Goal: Task Accomplishment & Management: Manage account settings

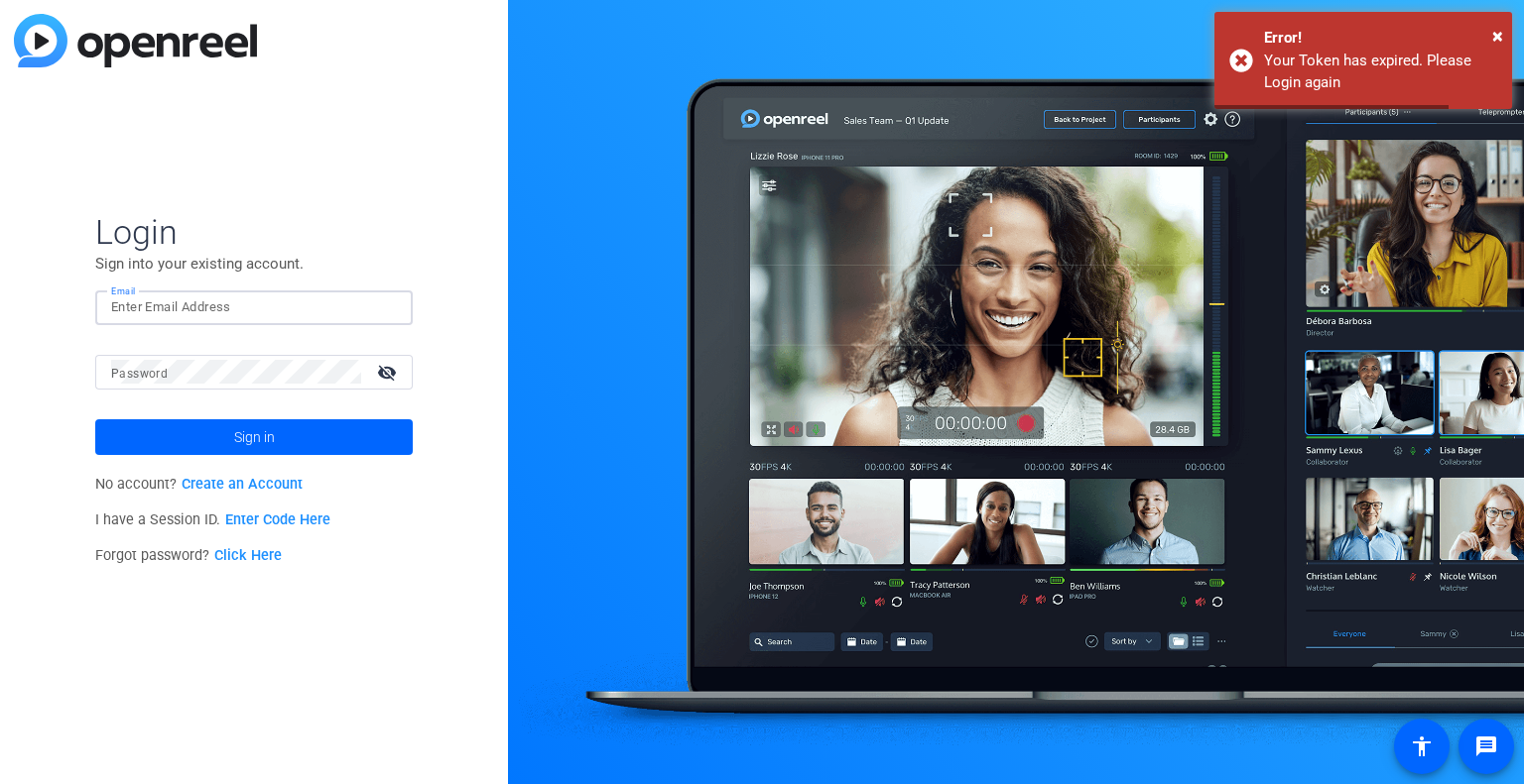
click at [312, 306] on input "Email" at bounding box center [254, 307] width 285 height 24
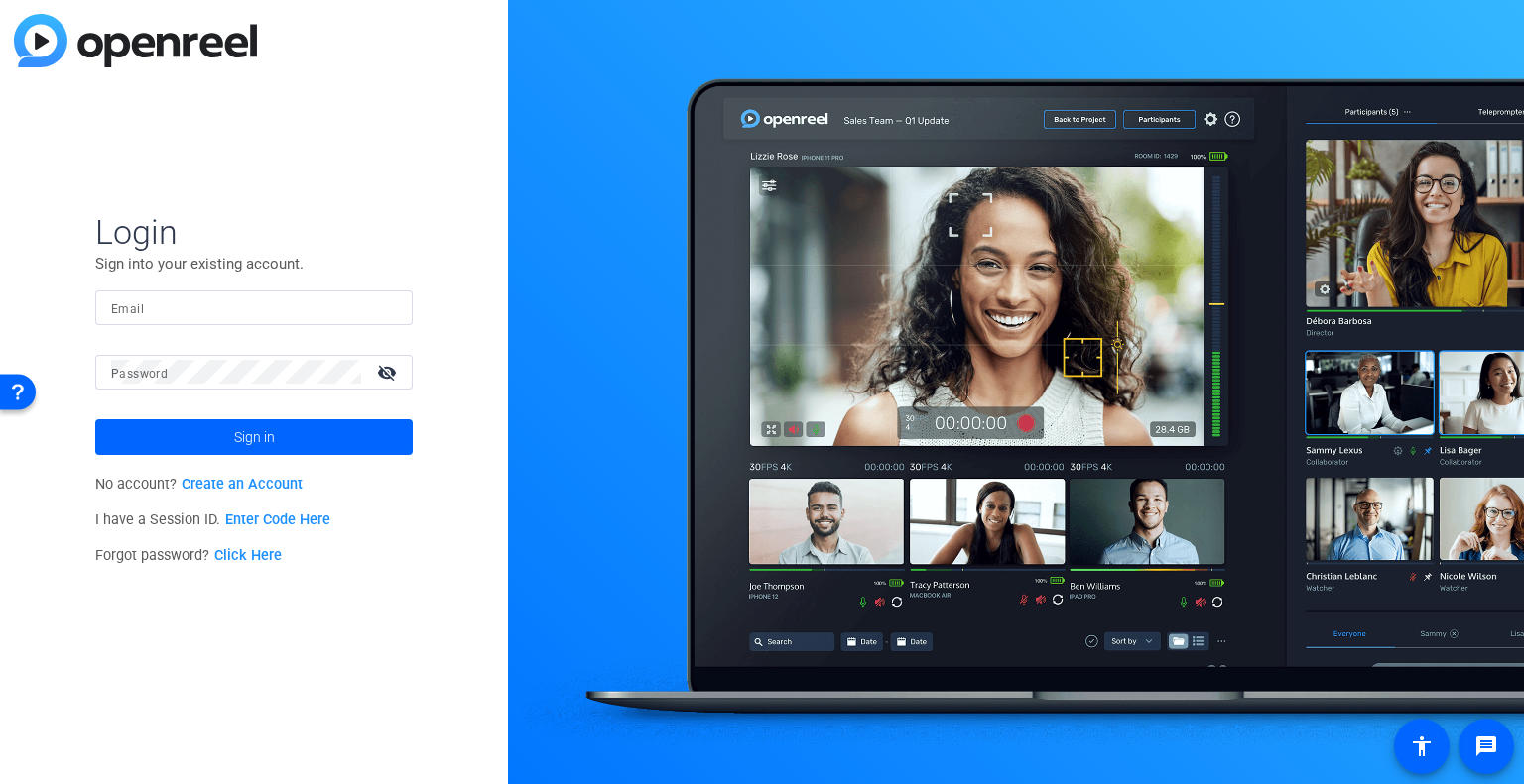
type input "kristin.stephenson@capitalone.com"
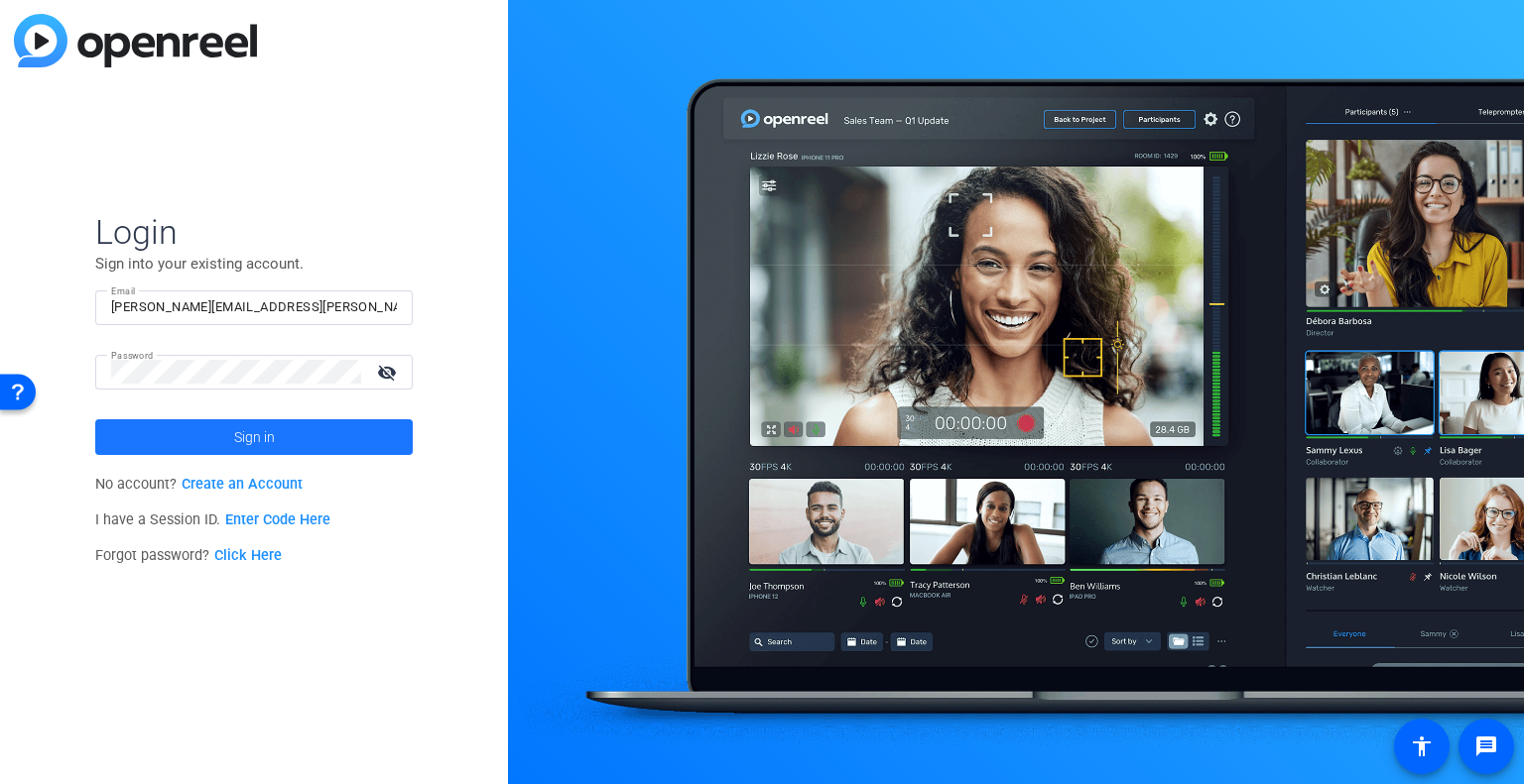
click at [276, 449] on span at bounding box center [254, 437] width 317 height 48
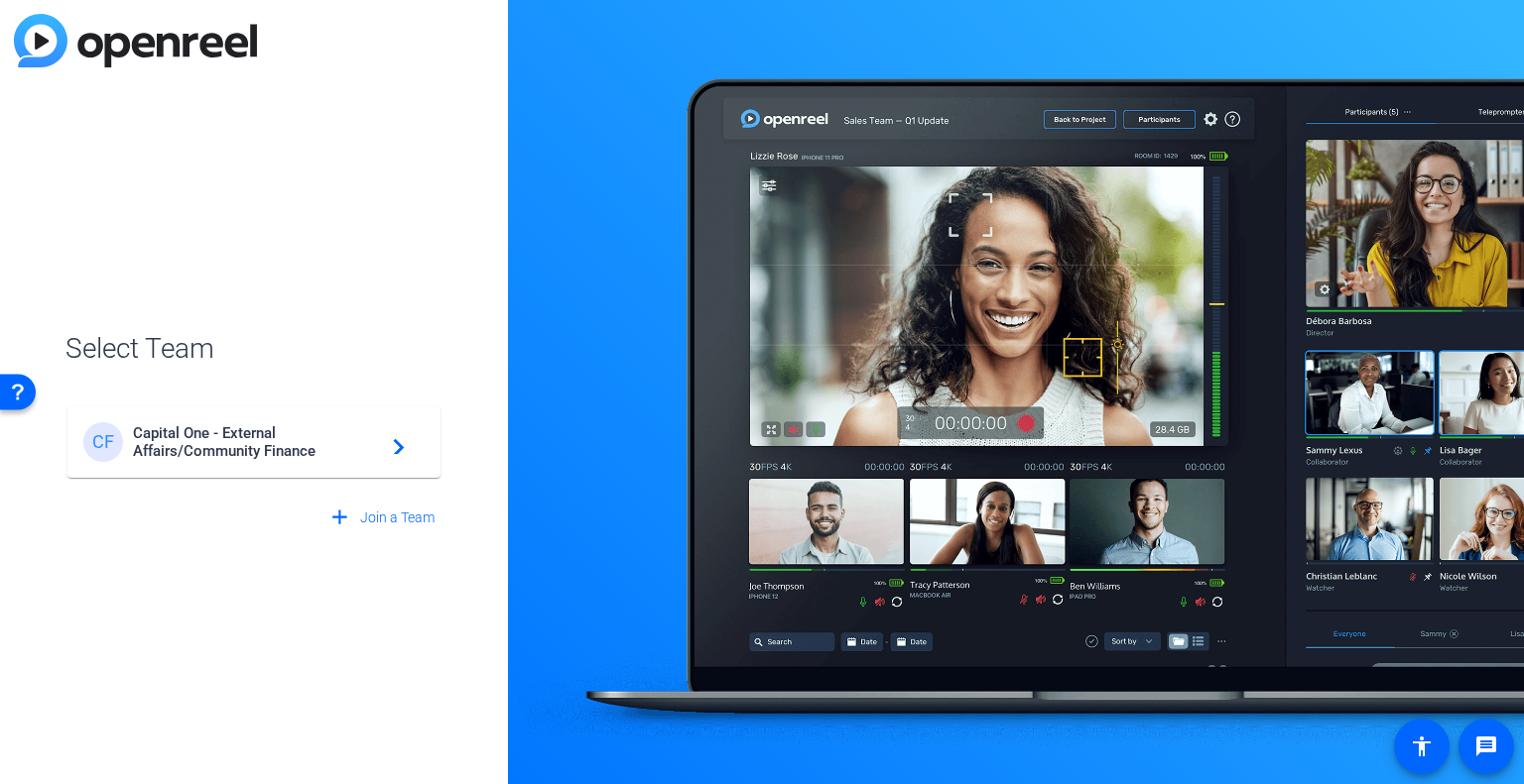
click at [269, 453] on span "Capital One - External Affairs/Community Finance" at bounding box center [256, 442] width 248 height 36
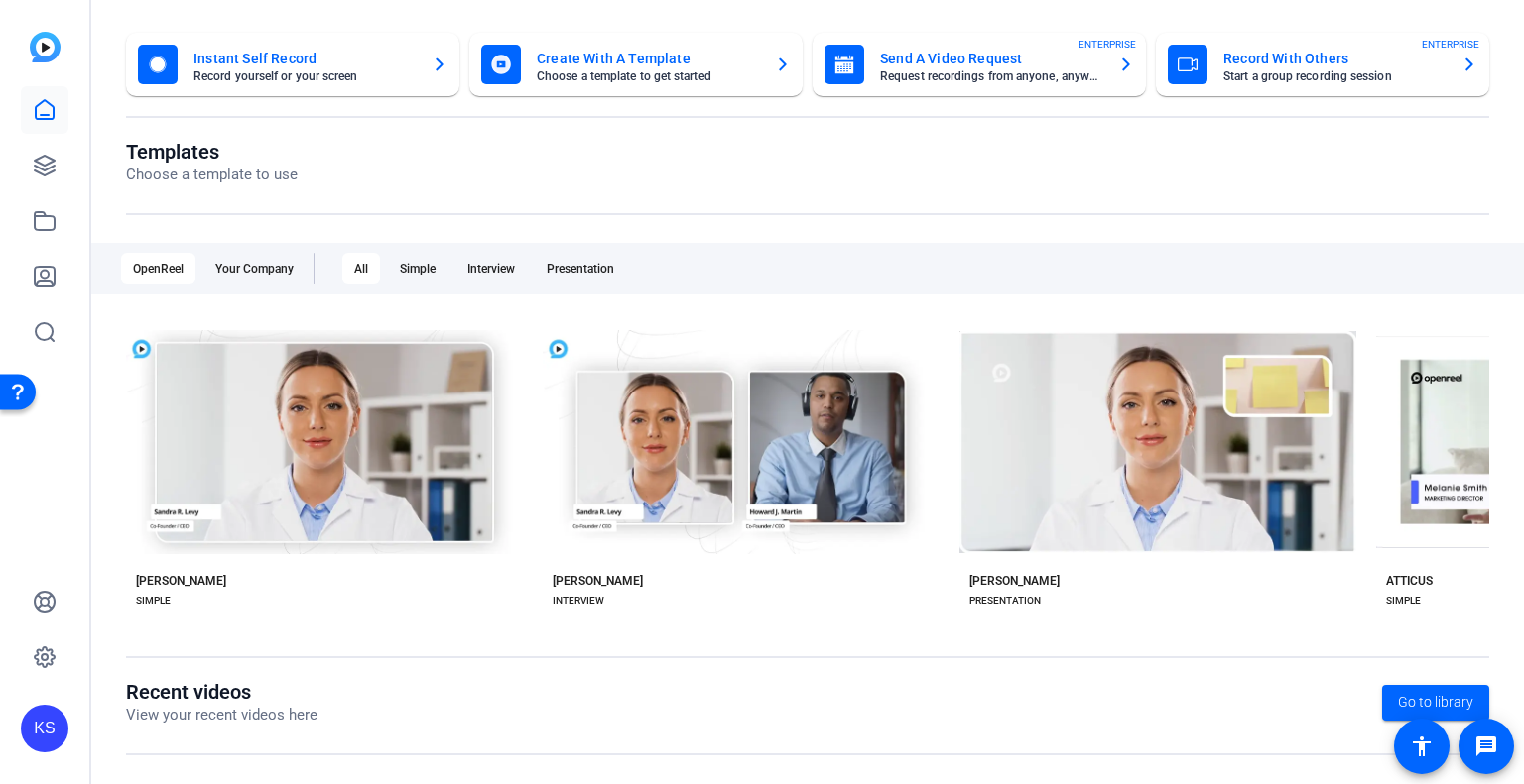
scroll to position [151, 0]
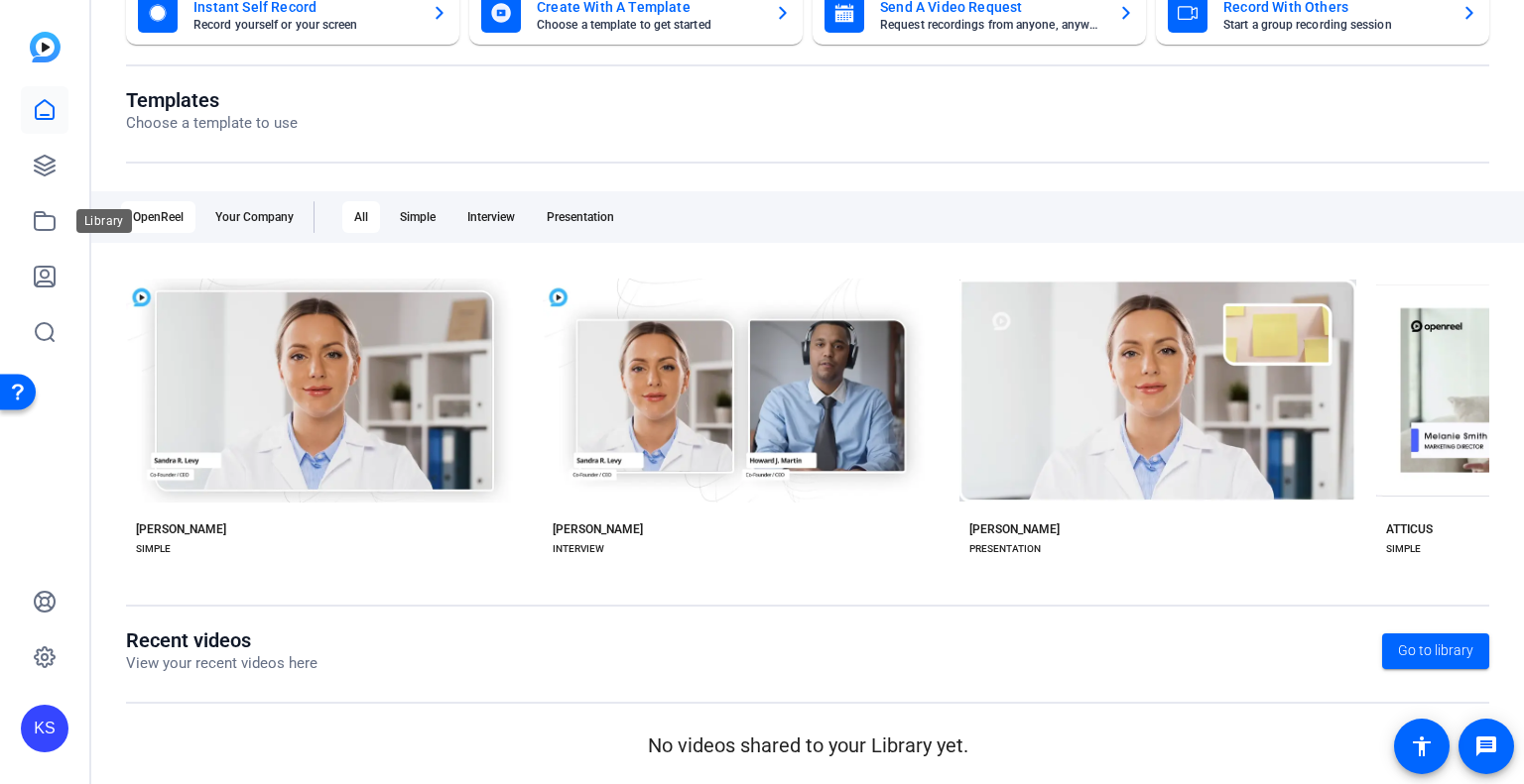
click at [37, 216] on icon at bounding box center [45, 221] width 20 height 18
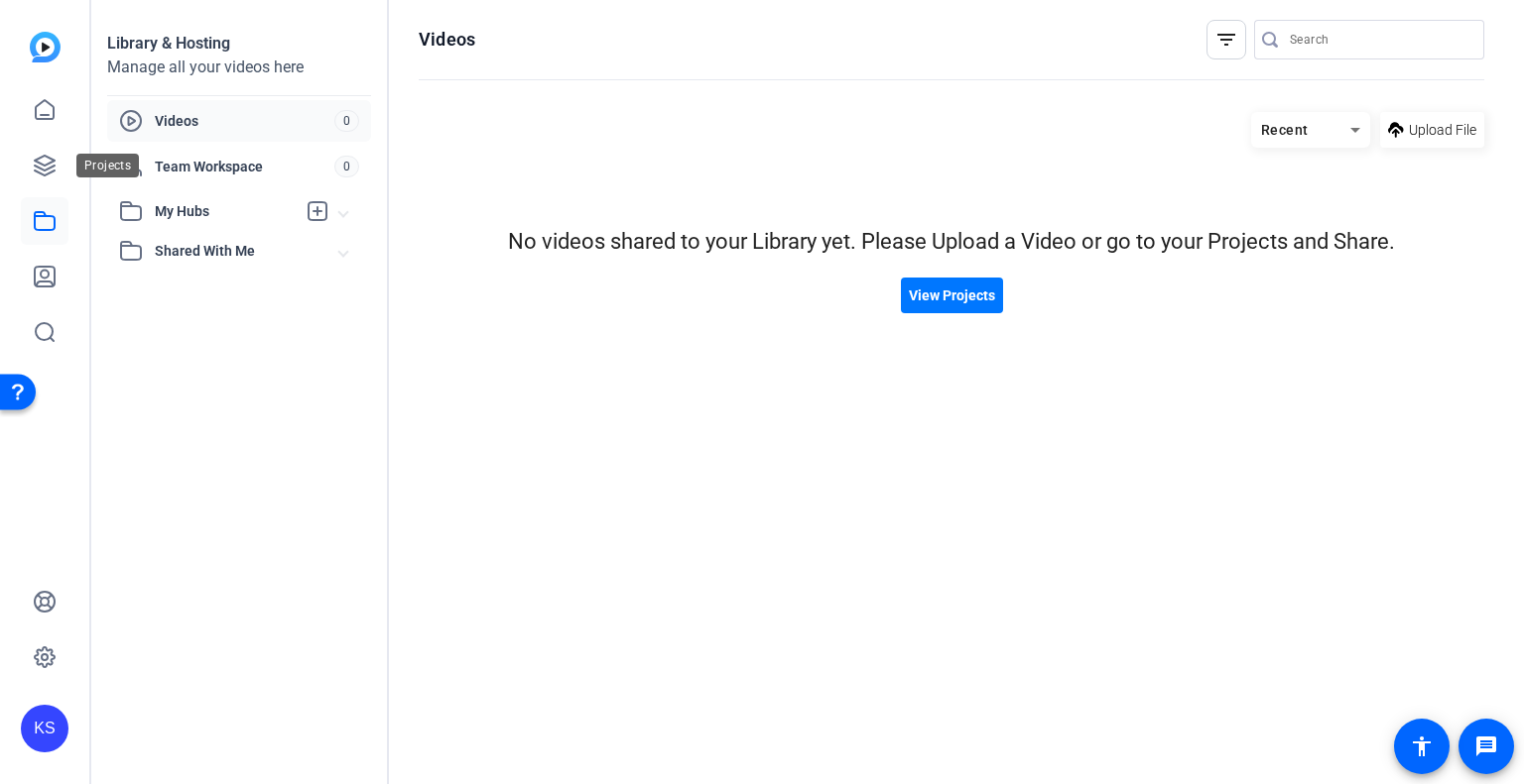
click at [30, 170] on link at bounding box center [45, 166] width 48 height 48
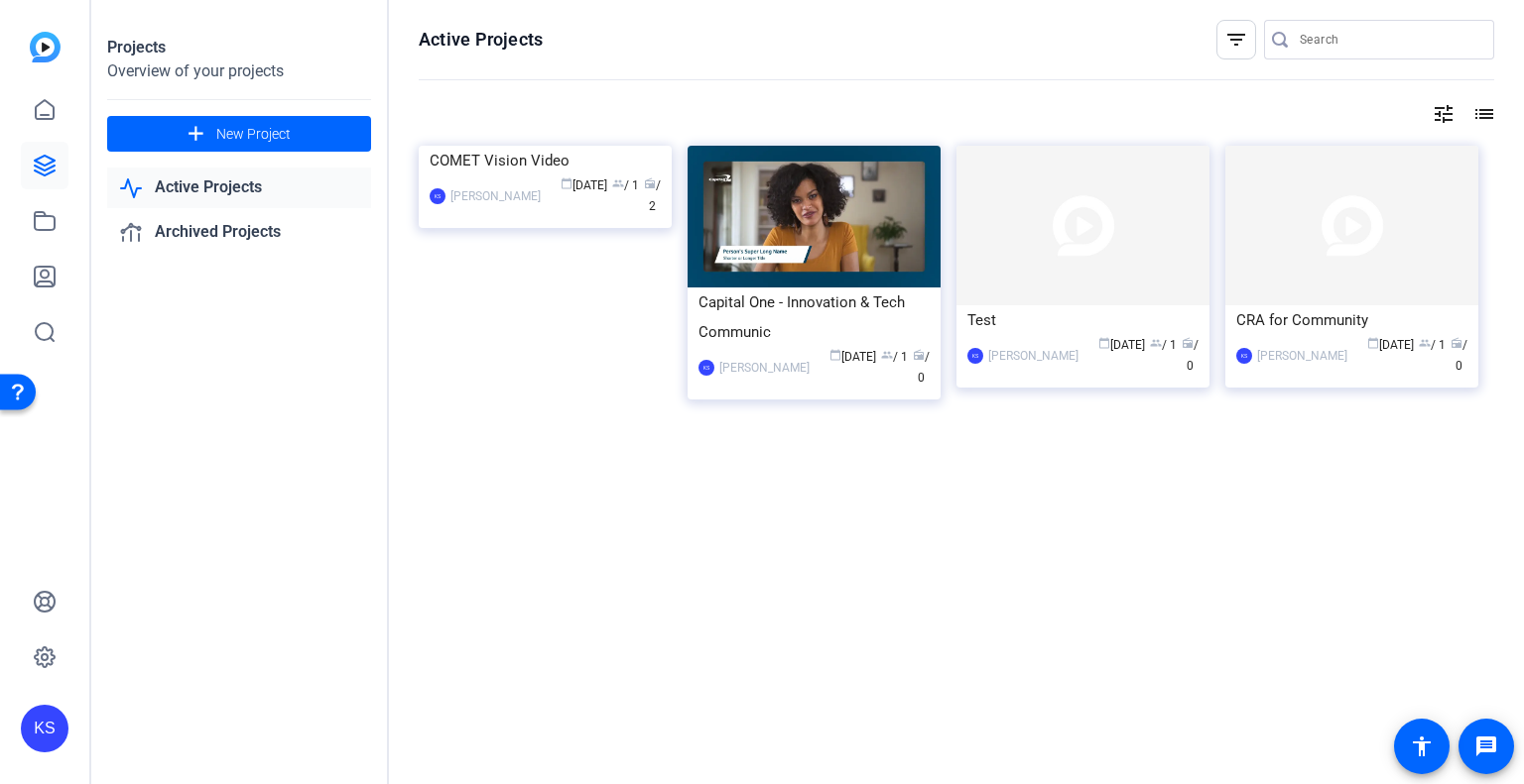
click at [498, 146] on img at bounding box center [544, 146] width 253 height 0
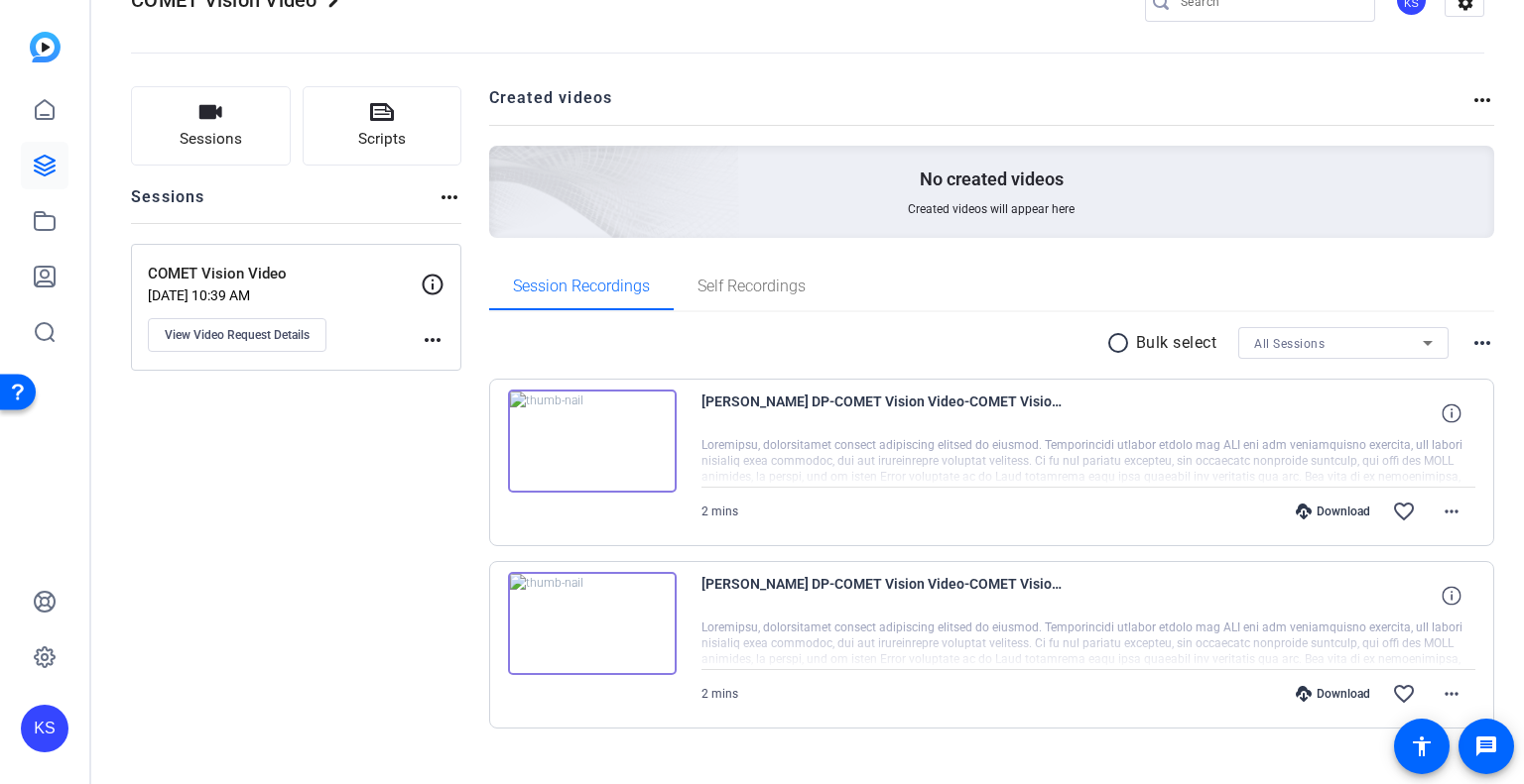
scroll to position [88, 0]
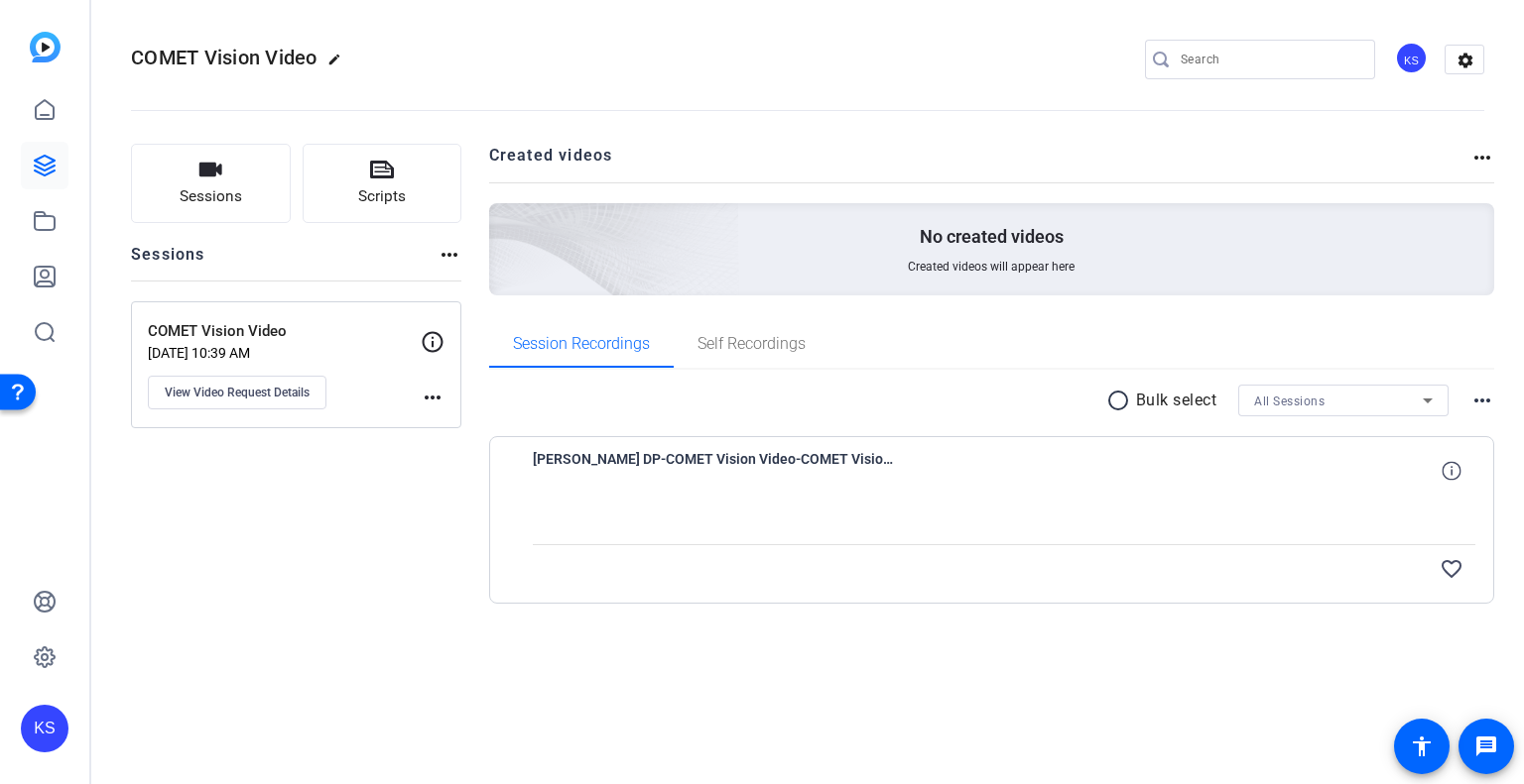
click at [434, 398] on mat-icon "more_horiz" at bounding box center [432, 398] width 24 height 24
click at [223, 386] on div at bounding box center [762, 392] width 1524 height 784
click at [239, 390] on span "View Video Request Details" at bounding box center [237, 393] width 145 height 16
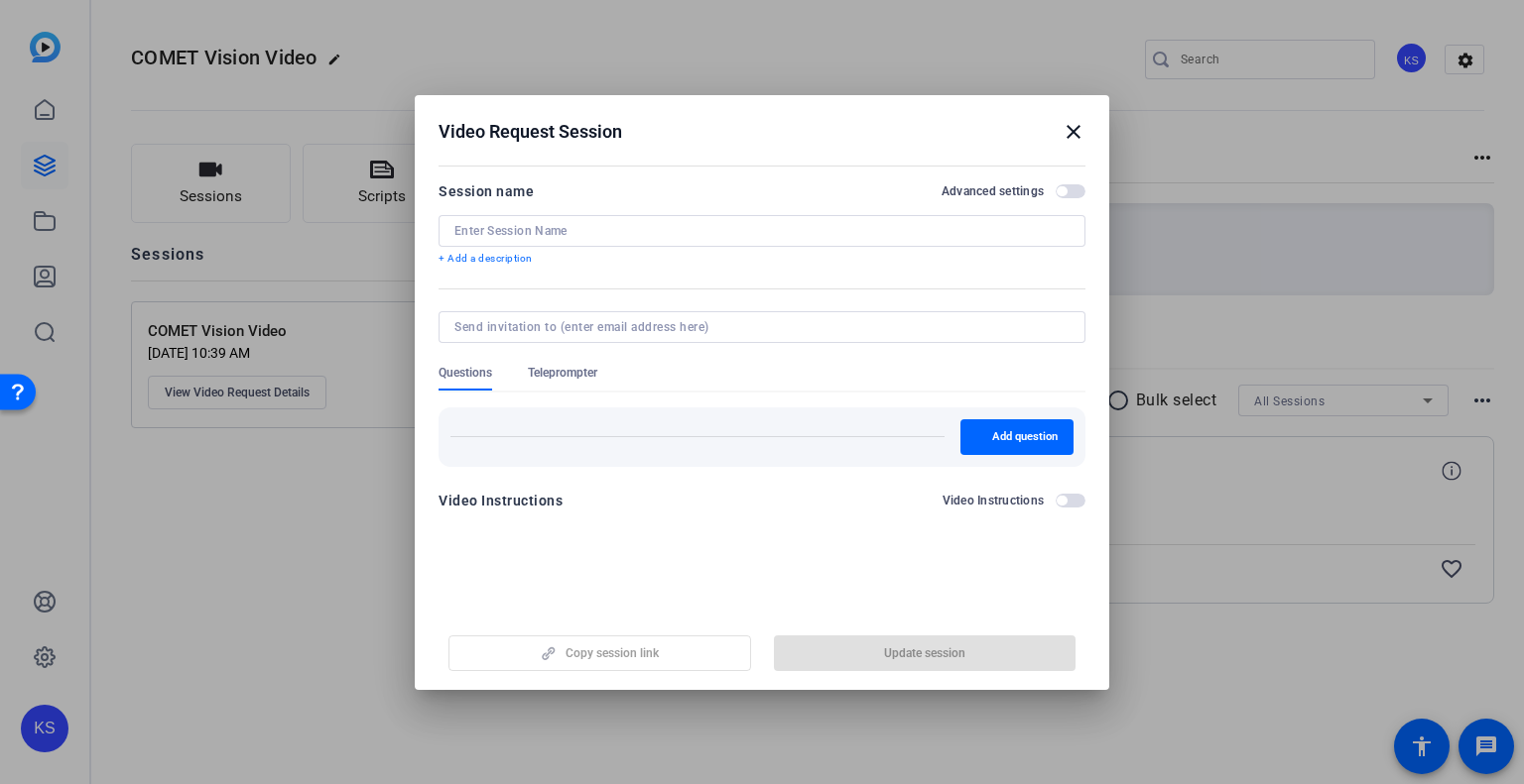
type input "COMET Vision Video"
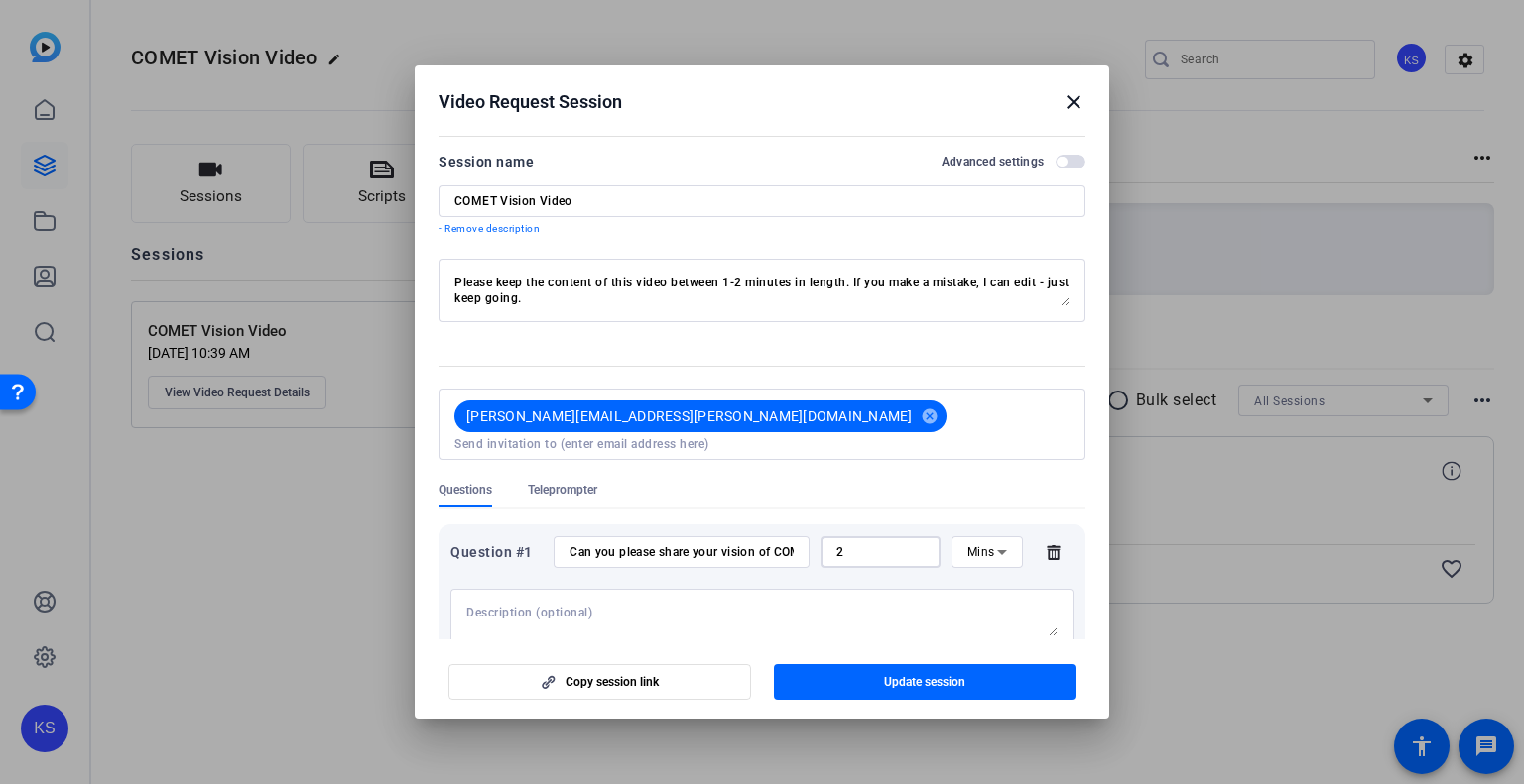
drag, startPoint x: 905, startPoint y: 541, endPoint x: 677, endPoint y: 517, distance: 229.3
click at [677, 525] on div "Question #1 Can you please share your vision of COMET and how it impacts CF? 2 …" at bounding box center [762, 618] width 647 height 188
type input "10"
click at [918, 691] on span "button" at bounding box center [924, 682] width 302 height 48
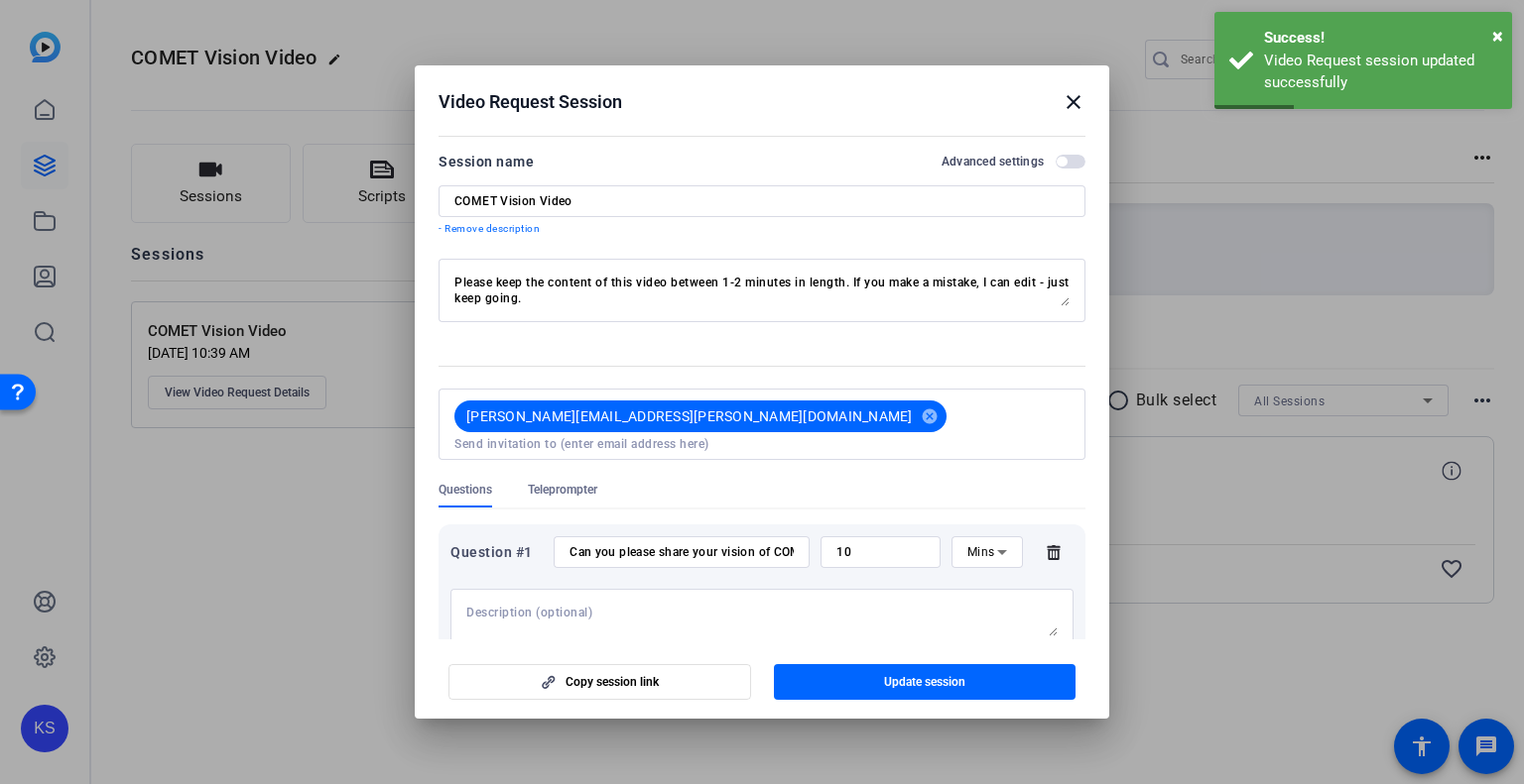
click at [1062, 163] on span "button" at bounding box center [1071, 162] width 30 height 14
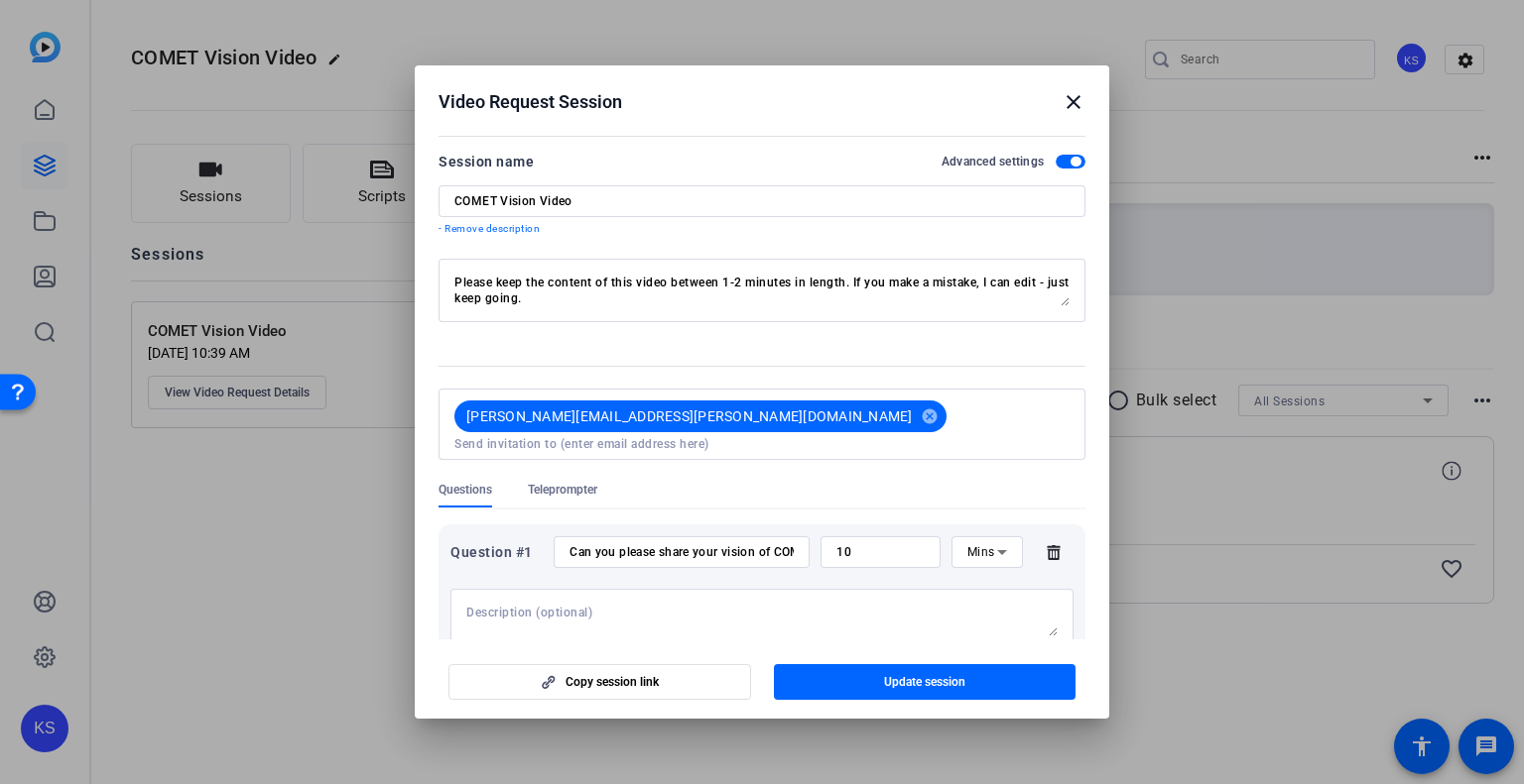
click at [1057, 165] on span "button" at bounding box center [1071, 162] width 30 height 14
click at [969, 679] on span "button" at bounding box center [924, 682] width 302 height 48
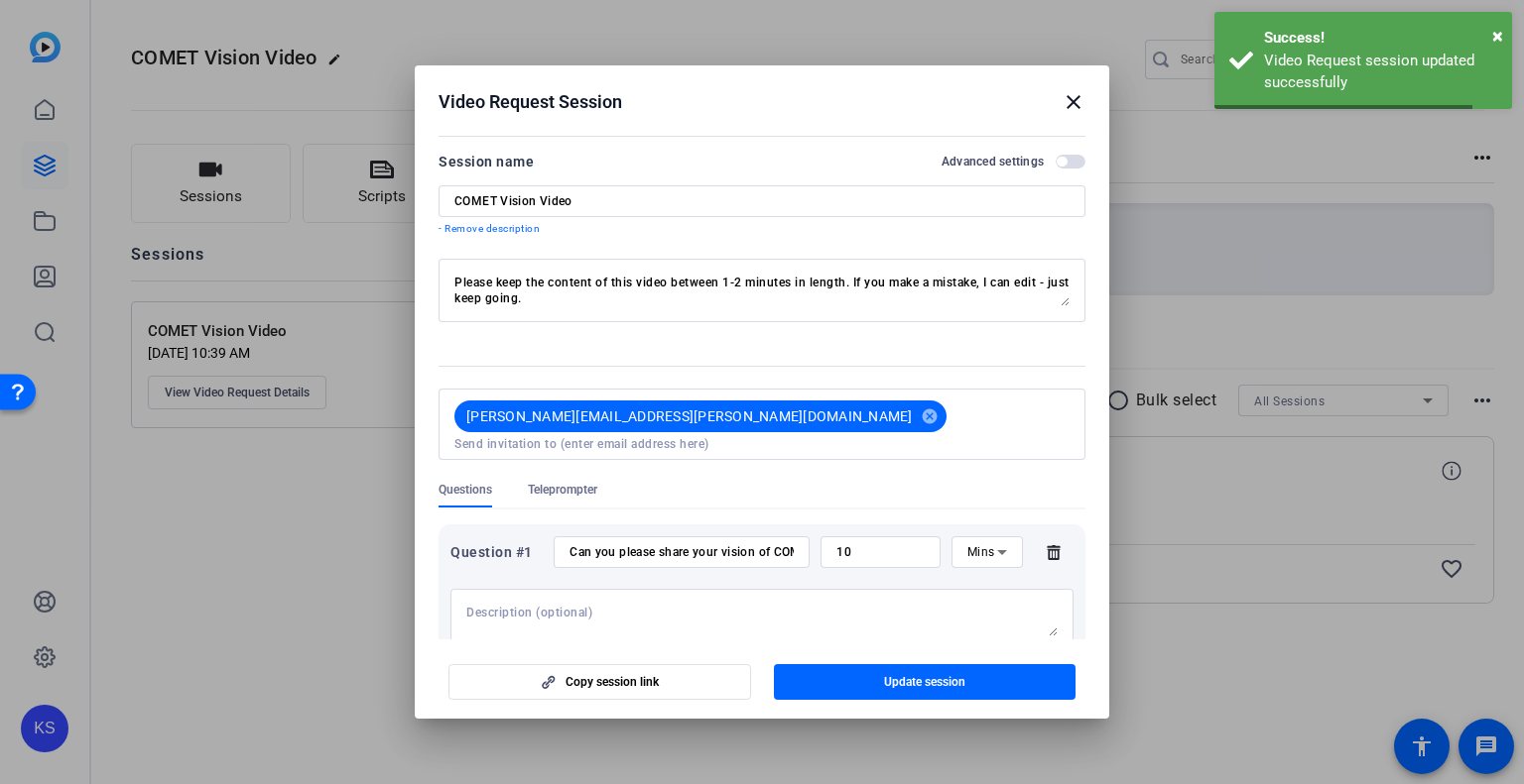
click at [1083, 105] on mat-icon "close" at bounding box center [1074, 102] width 24 height 24
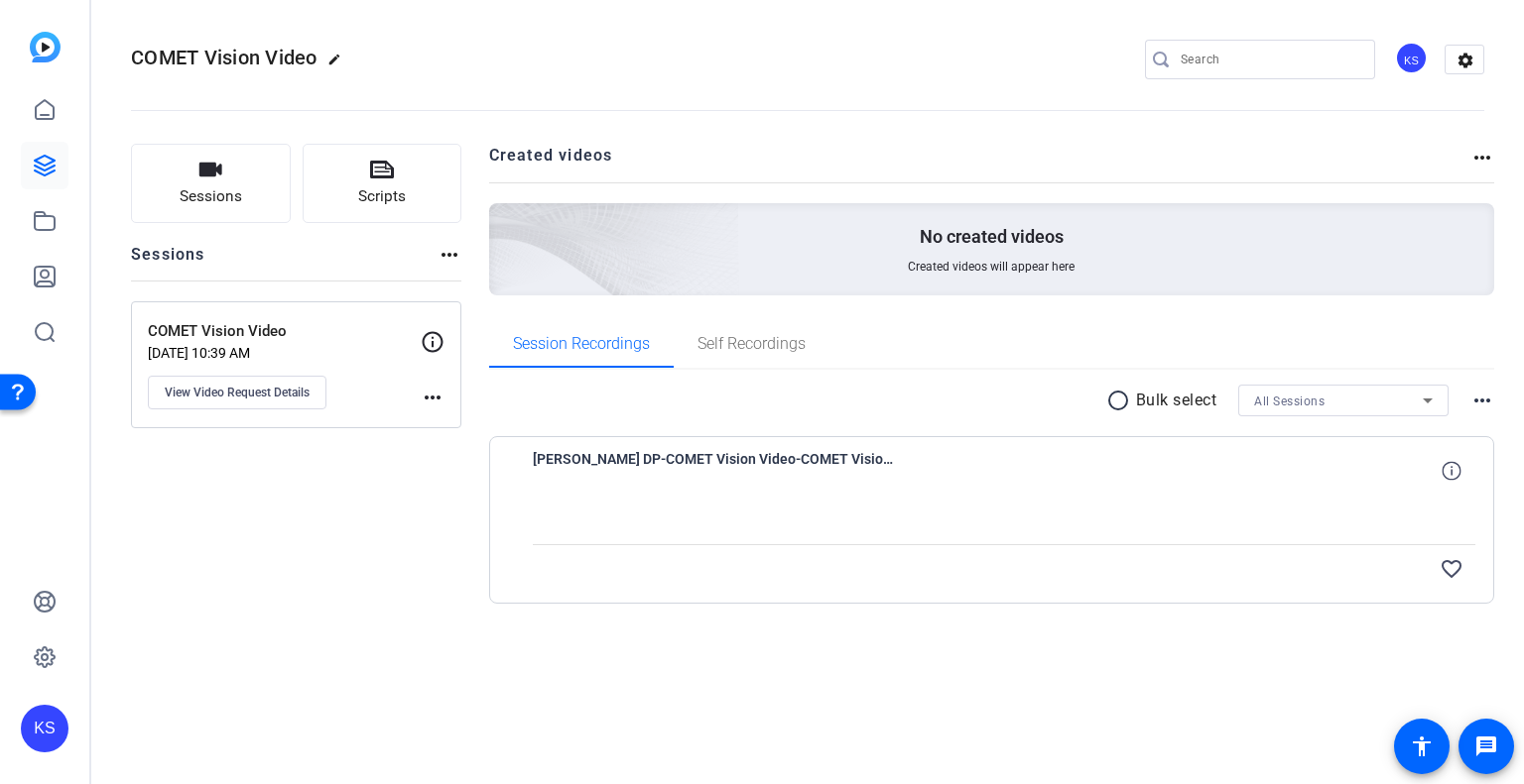
click at [276, 402] on button "View Video Request Details" at bounding box center [237, 393] width 179 height 34
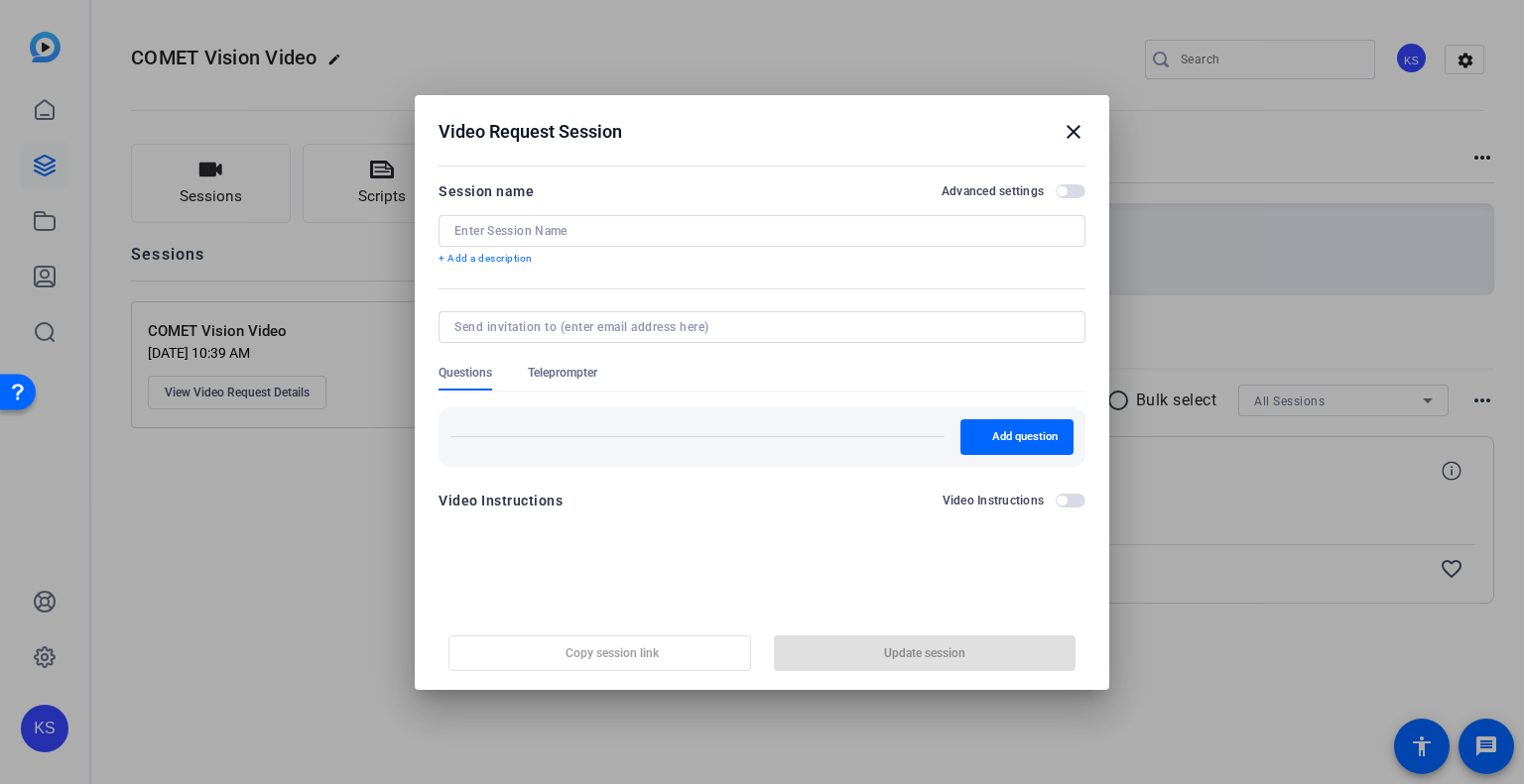
type input "COMET Vision Video"
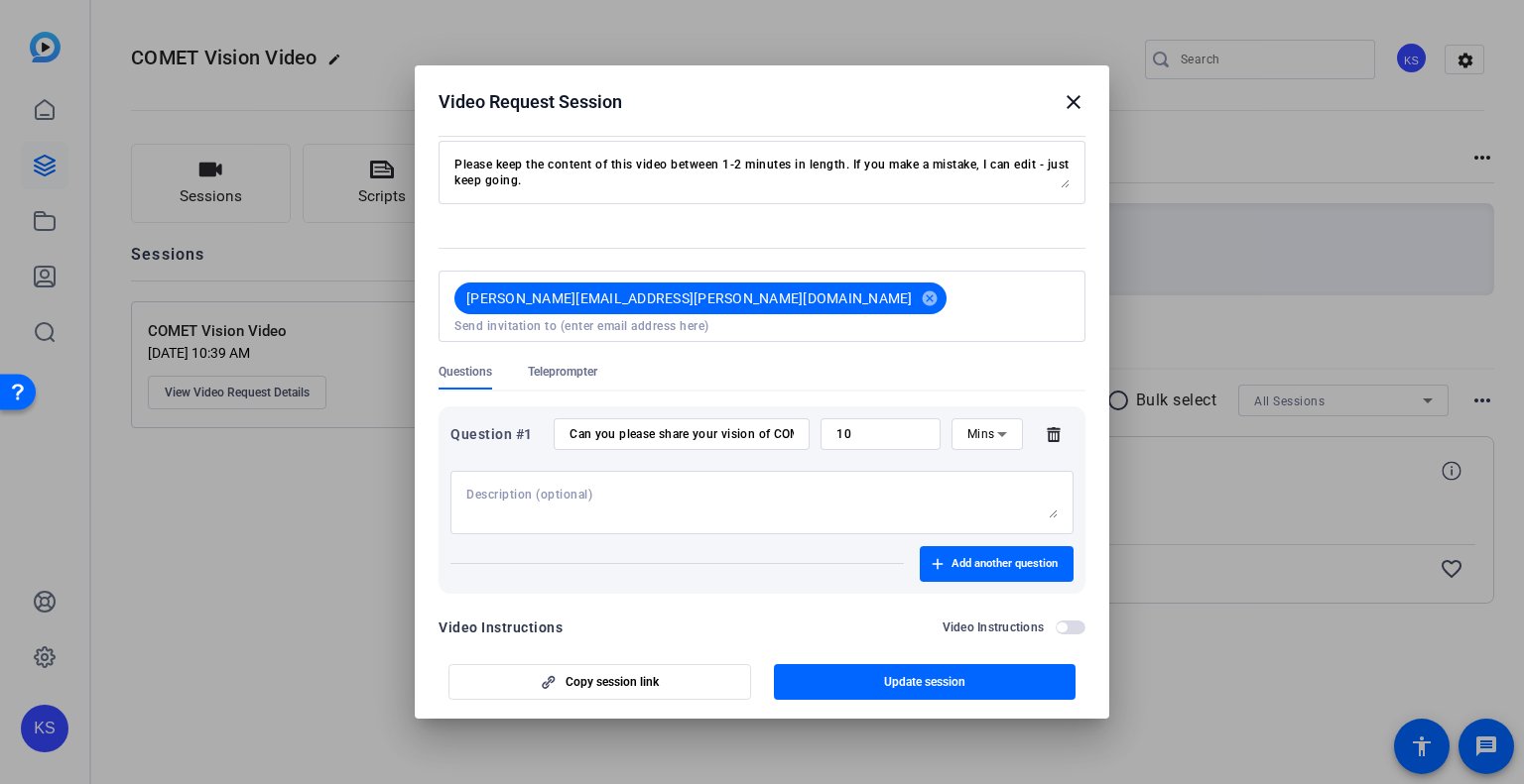
scroll to position [135, 0]
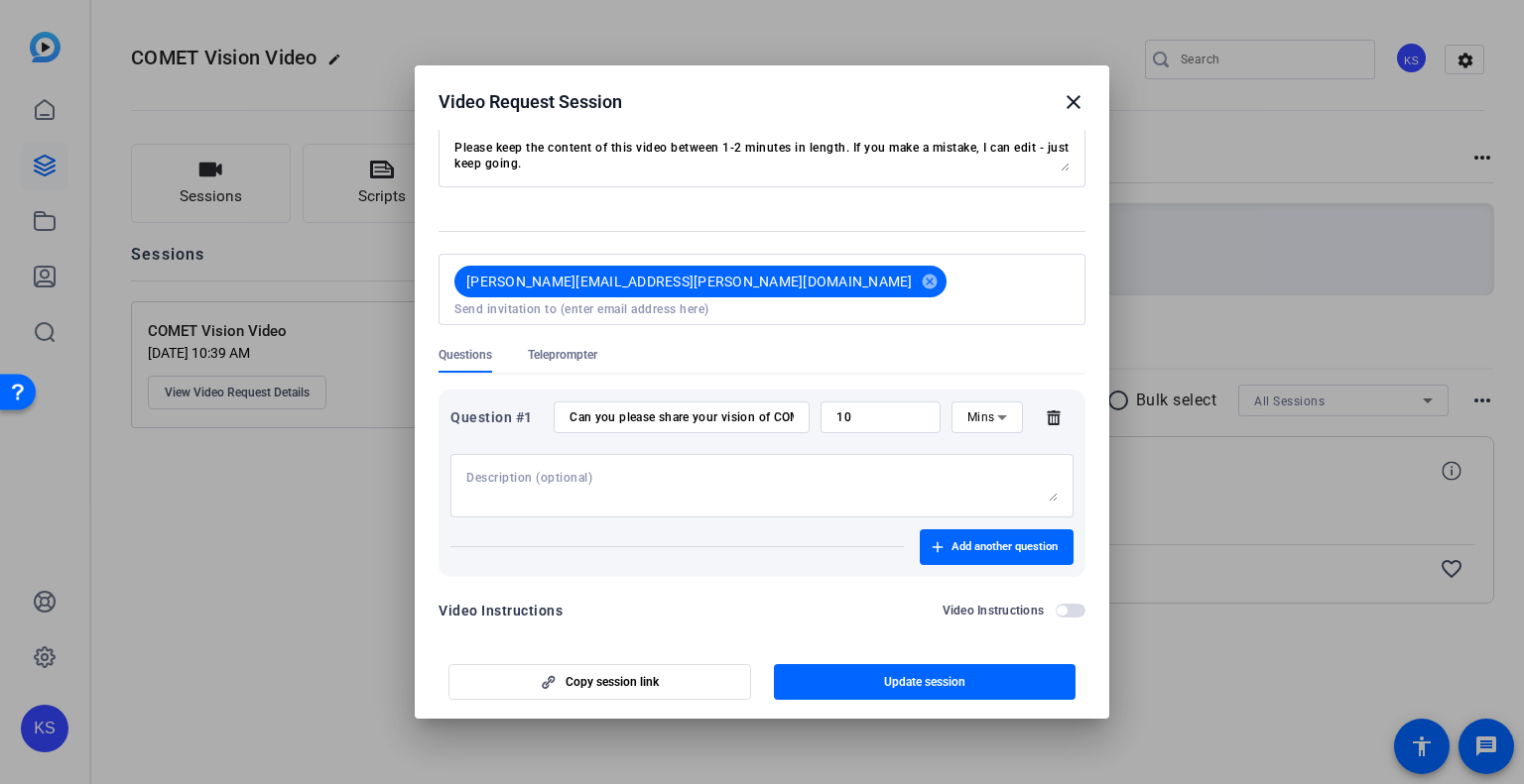
click at [1079, 110] on mat-icon "close" at bounding box center [1074, 102] width 24 height 24
